Goal: Find contact information: Find contact information

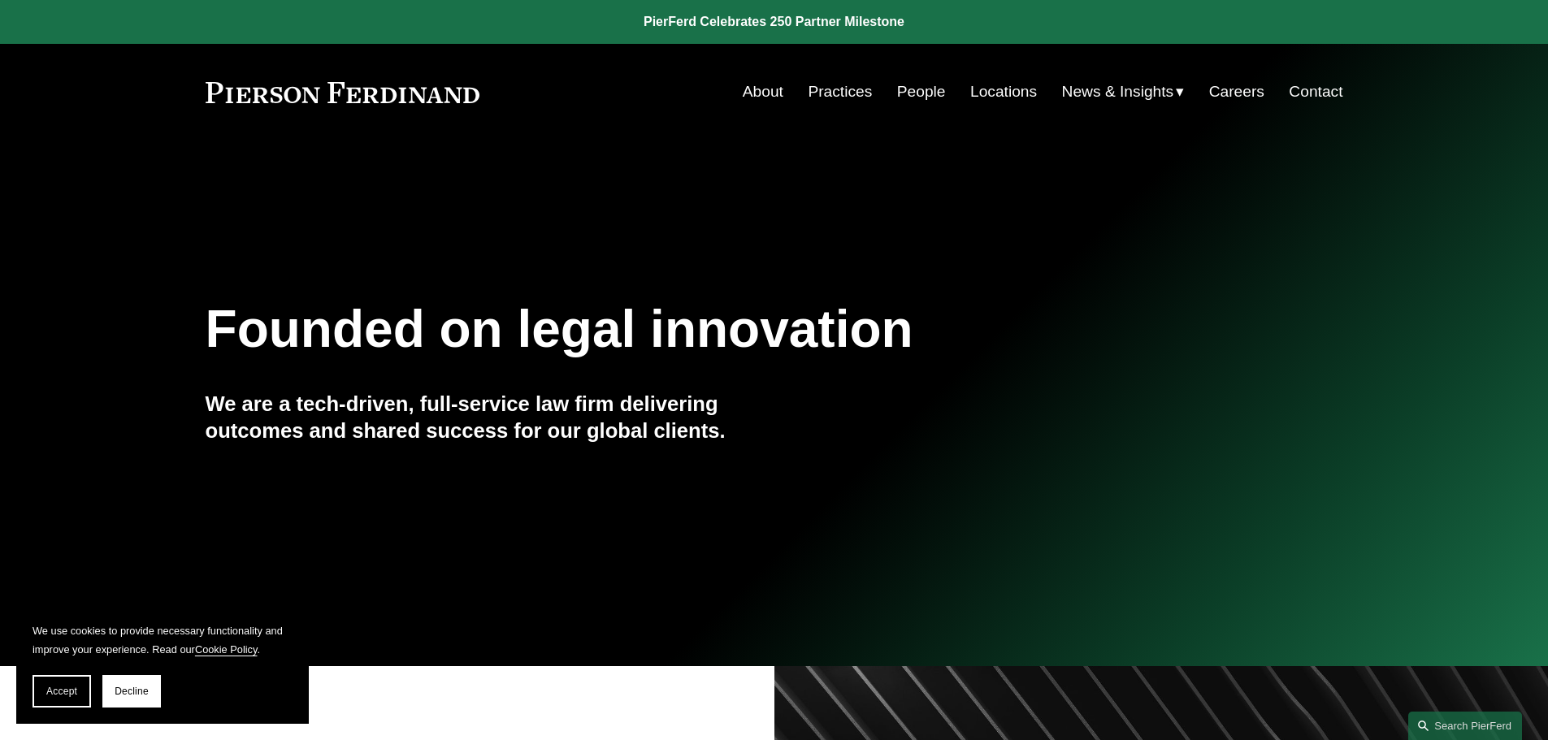
click at [907, 83] on link "People" at bounding box center [921, 91] width 49 height 31
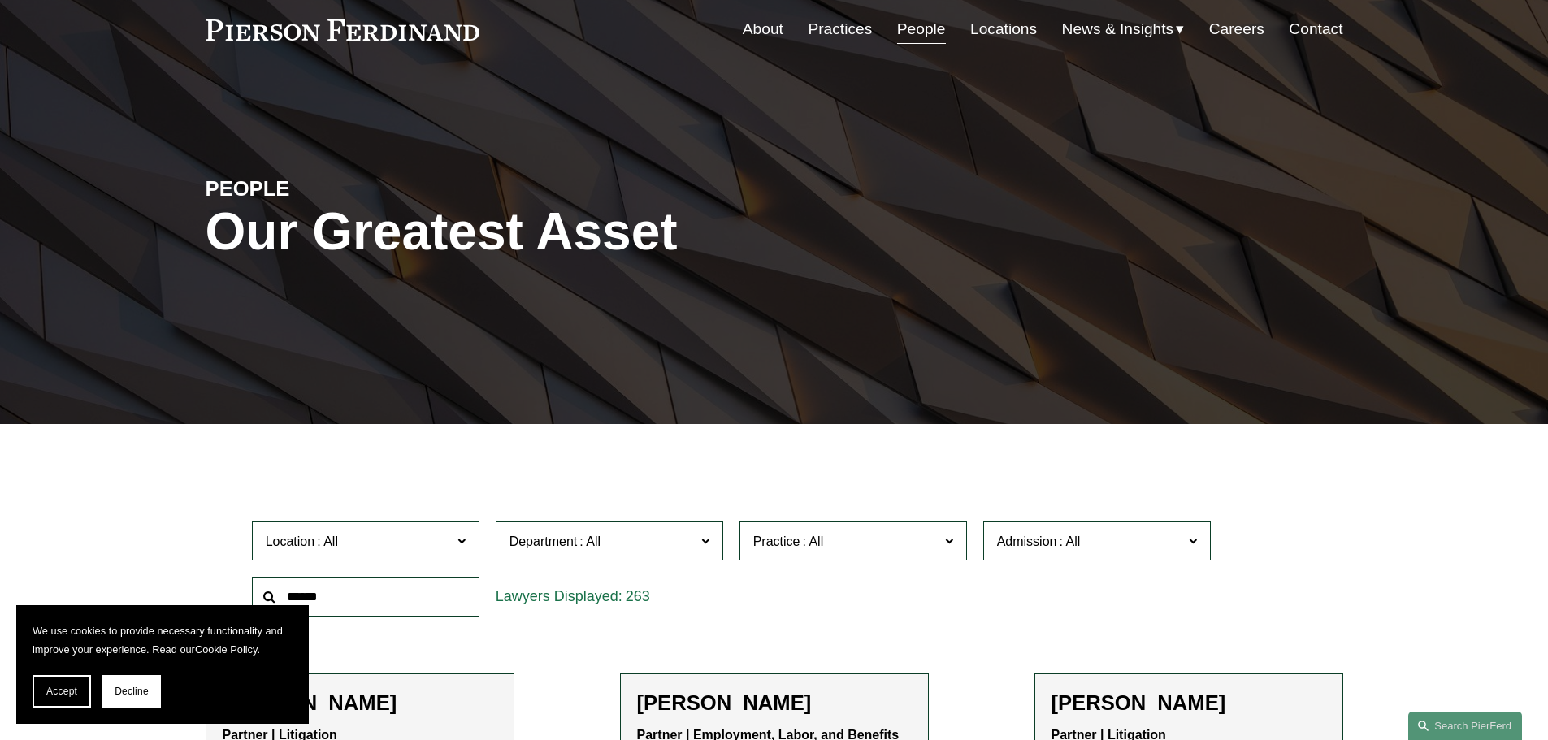
scroll to position [163, 0]
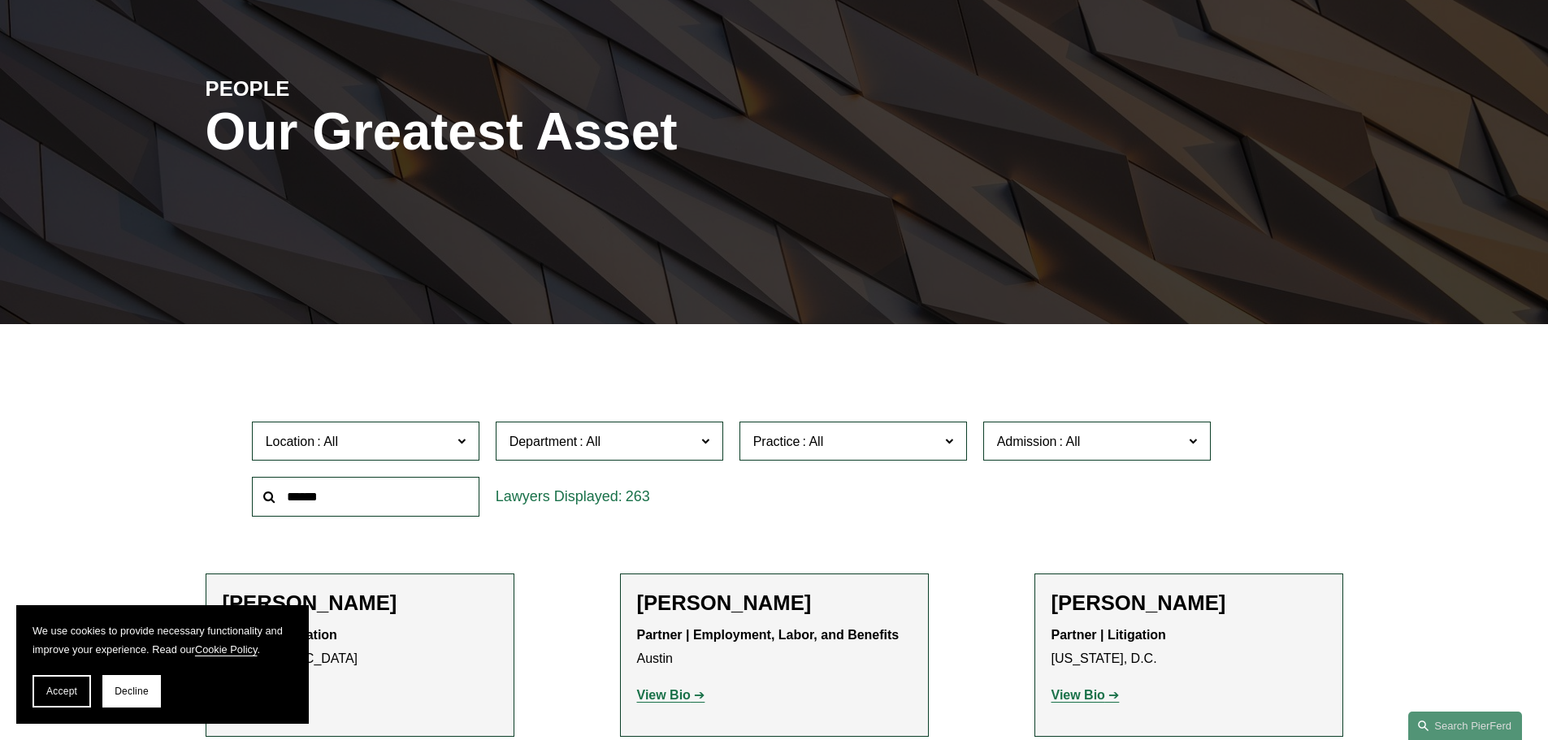
click at [327, 504] on input "text" at bounding box center [366, 497] width 228 height 40
type input "***"
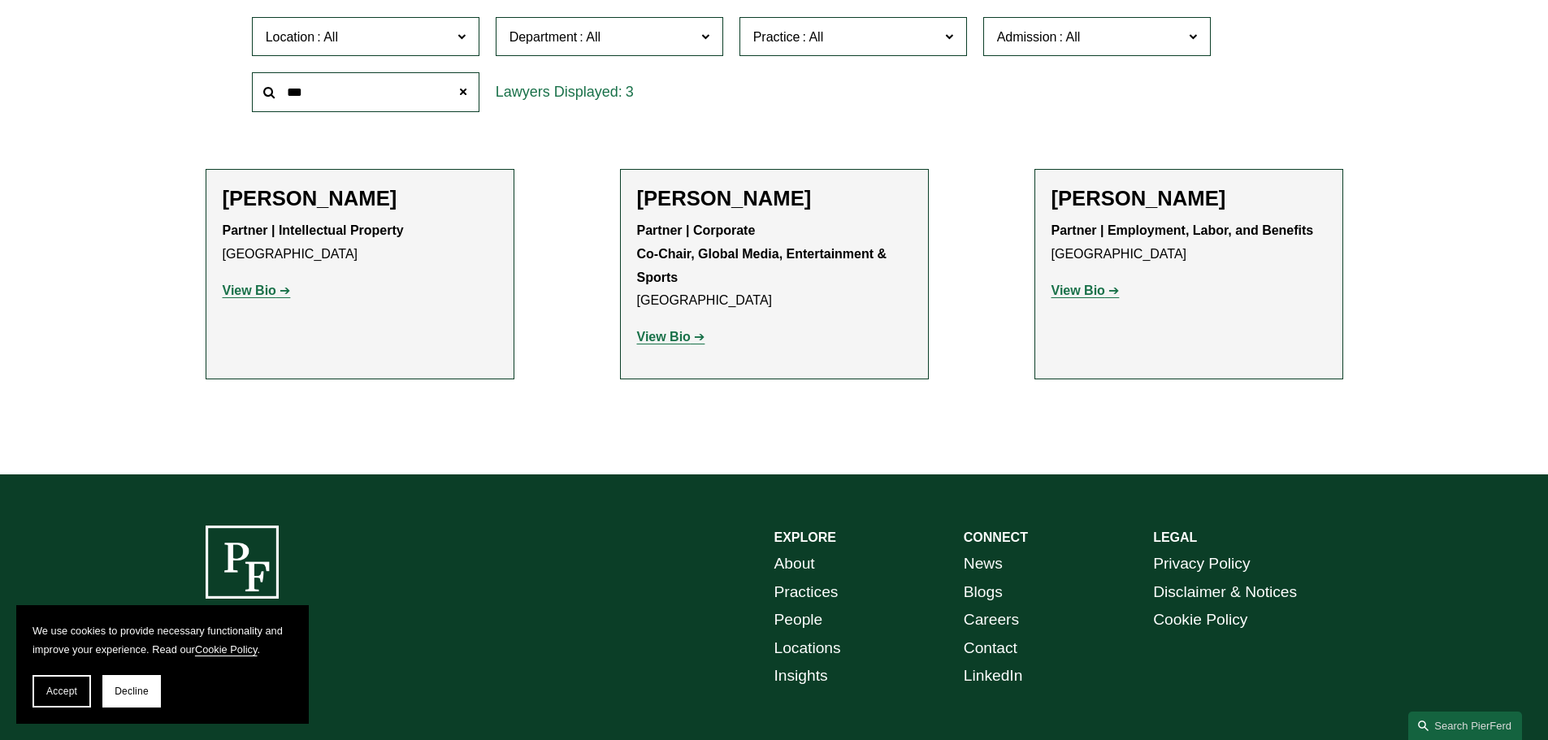
scroll to position [569, 0]
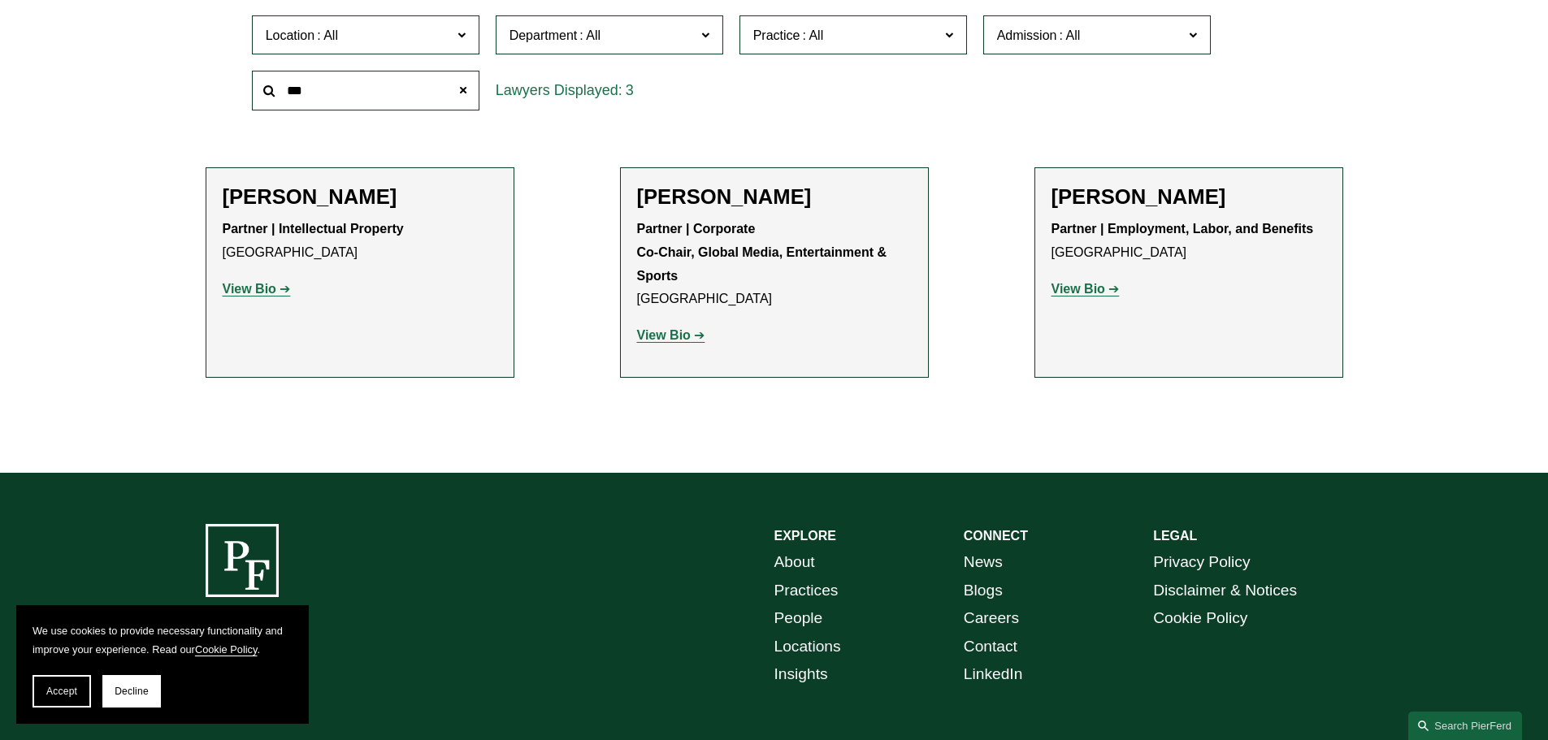
click at [244, 288] on strong "View Bio" at bounding box center [250, 289] width 54 height 14
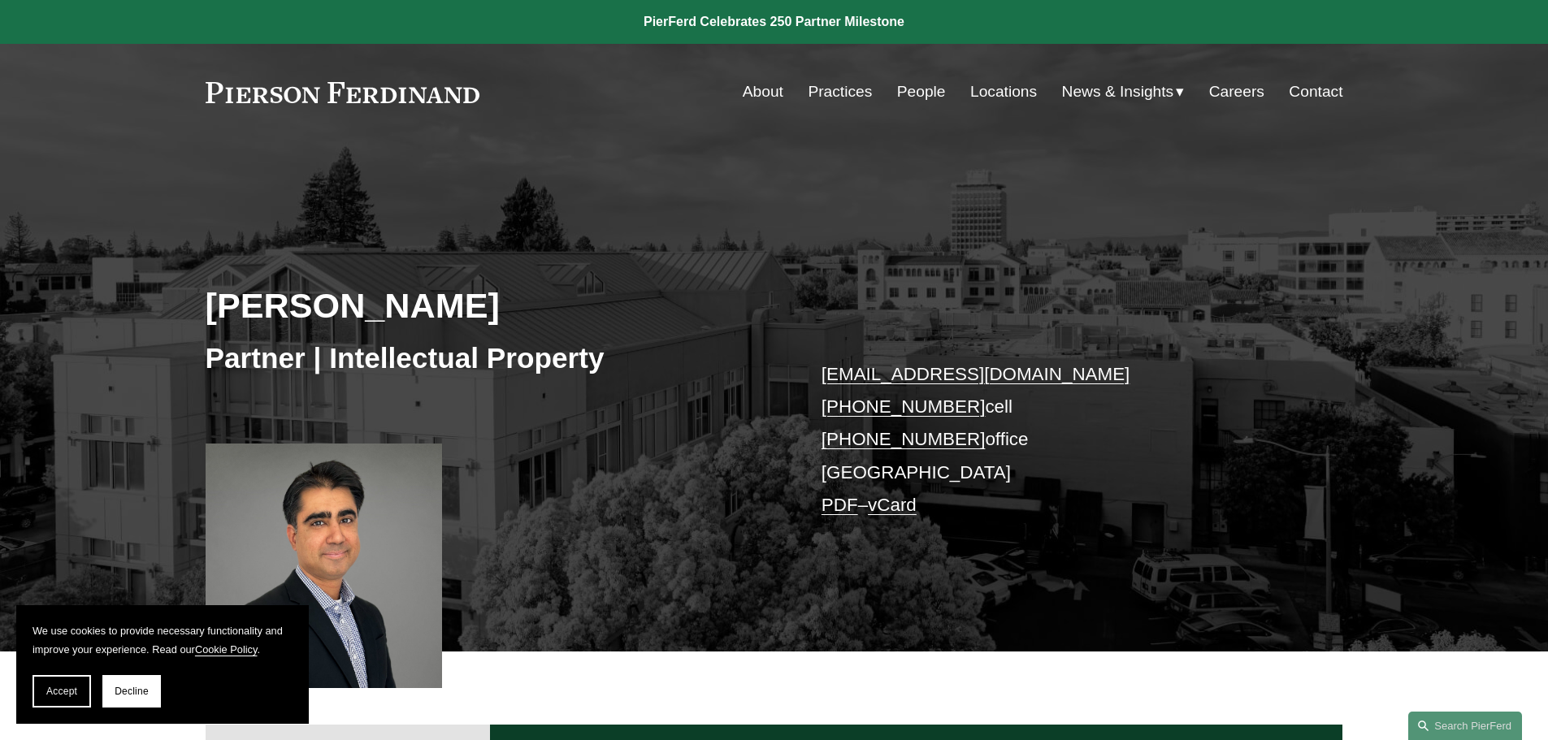
drag, startPoint x: 808, startPoint y: 366, endPoint x: 1016, endPoint y: 431, distance: 217.7
click at [1016, 431] on div "[PERSON_NAME] Partner | Intellectual Property [EMAIL_ADDRESS][DOMAIN_NAME] [PHO…" at bounding box center [774, 419] width 1548 height 465
copy p "[EMAIL_ADDRESS][DOMAIN_NAME] [PHONE_NUMBER] cell [PHONE_NUMBER] office"
